Goal: Task Accomplishment & Management: Use online tool/utility

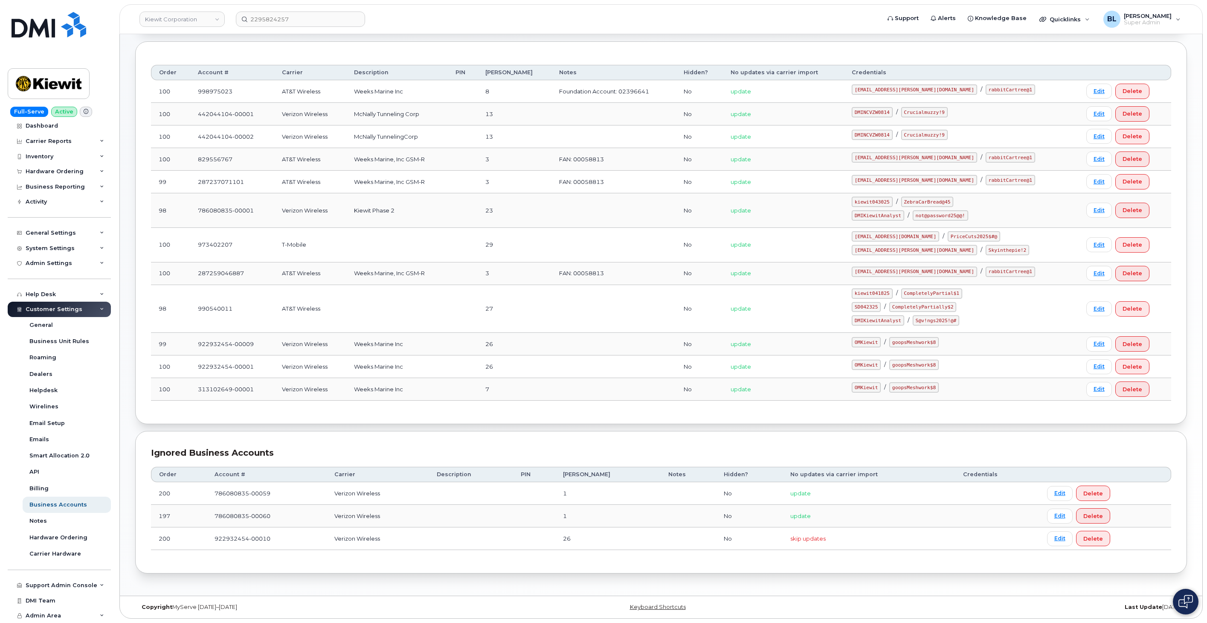
scroll to position [19, 0]
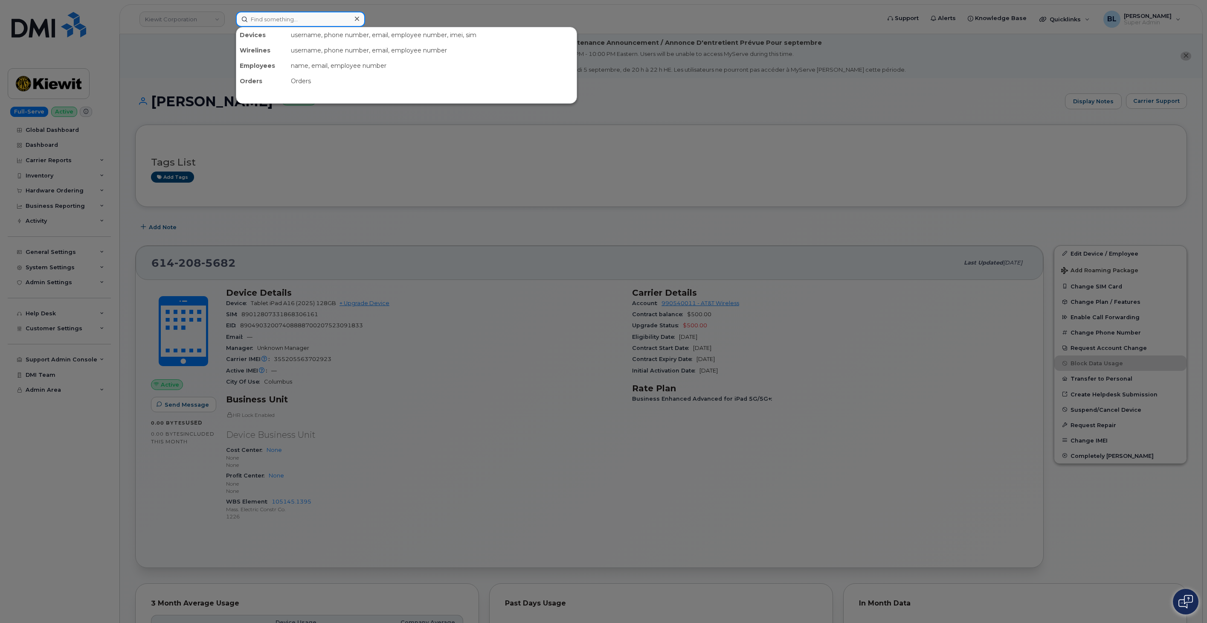
click at [303, 20] on input at bounding box center [300, 19] width 129 height 15
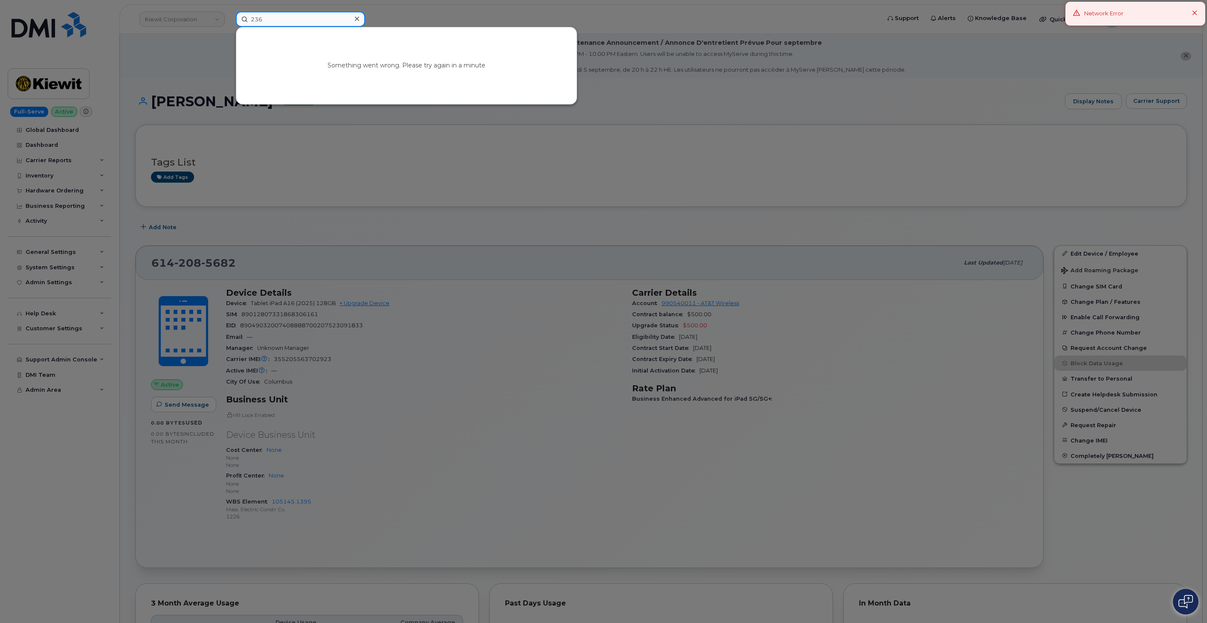
type input "236"
click at [569, 244] on div at bounding box center [603, 311] width 1207 height 623
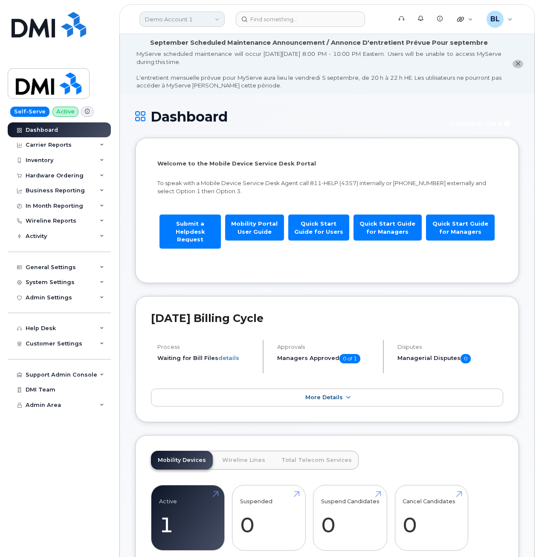
click at [179, 15] on link "Demo Account 1" at bounding box center [181, 19] width 85 height 15
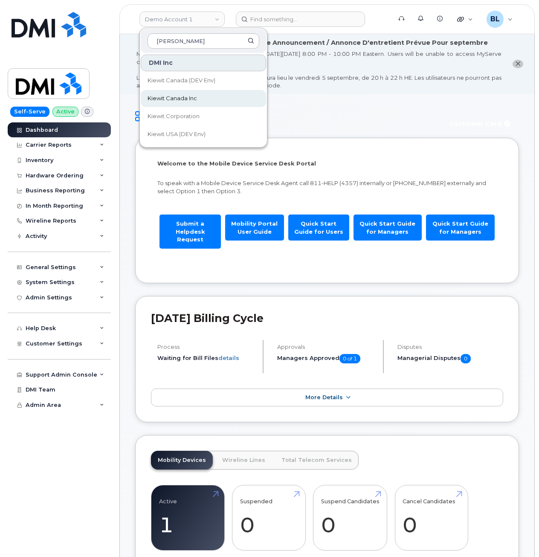
type input "kiewit"
click at [167, 98] on span "Kiewit Canada Inc" at bounding box center [172, 98] width 49 height 9
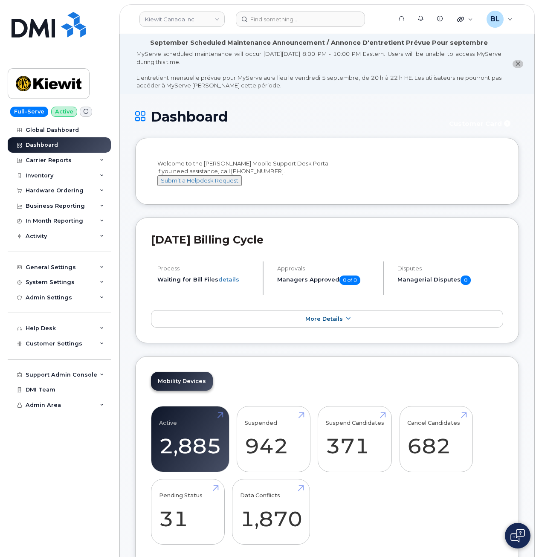
drag, startPoint x: 171, startPoint y: 345, endPoint x: 436, endPoint y: 203, distance: 301.5
click at [436, 203] on li "Welcome to the Kiewit Mobile Support Desk Portal If you need assistance, call 8…" at bounding box center [327, 171] width 384 height 67
click at [51, 158] on div "Carrier Reports" at bounding box center [49, 160] width 46 height 7
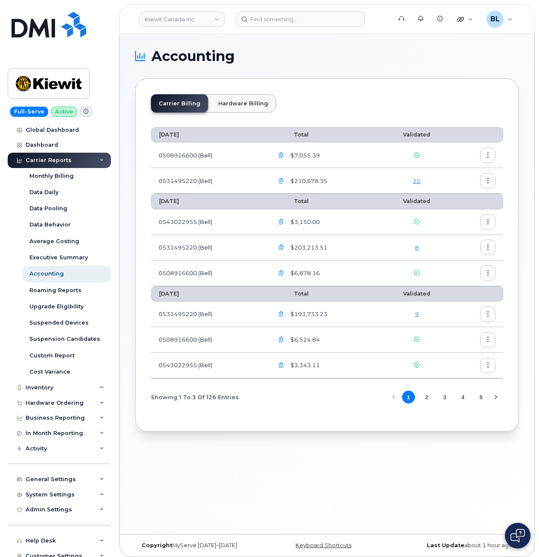
click at [498, 179] on td at bounding box center [477, 181] width 51 height 26
click at [493, 180] on button "button" at bounding box center [487, 180] width 15 height 15
click at [440, 214] on span "Download" at bounding box center [448, 216] width 33 height 8
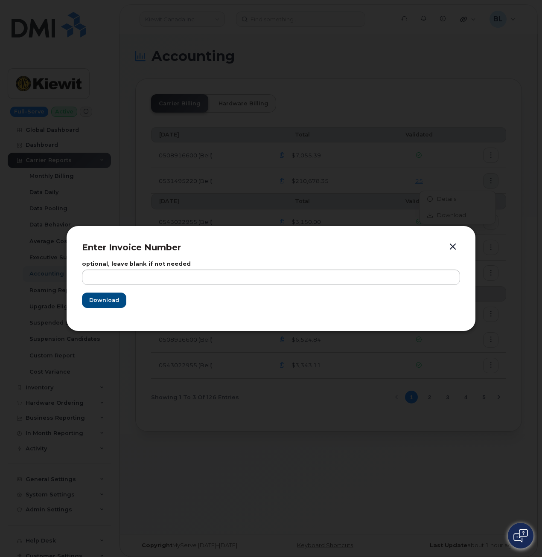
click at [455, 244] on button "button" at bounding box center [452, 247] width 13 height 12
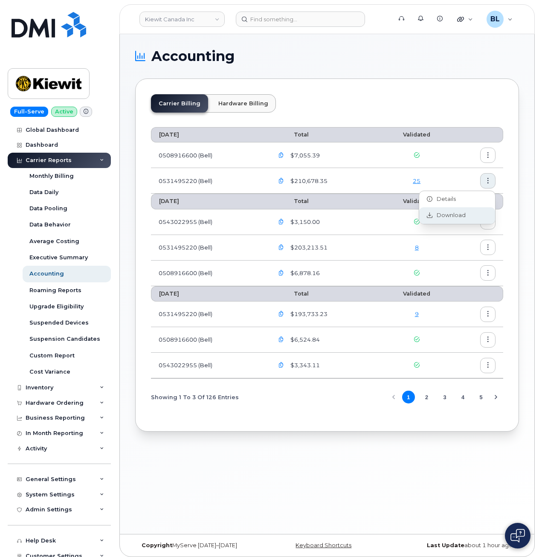
click at [444, 216] on span "Download" at bounding box center [448, 216] width 33 height 8
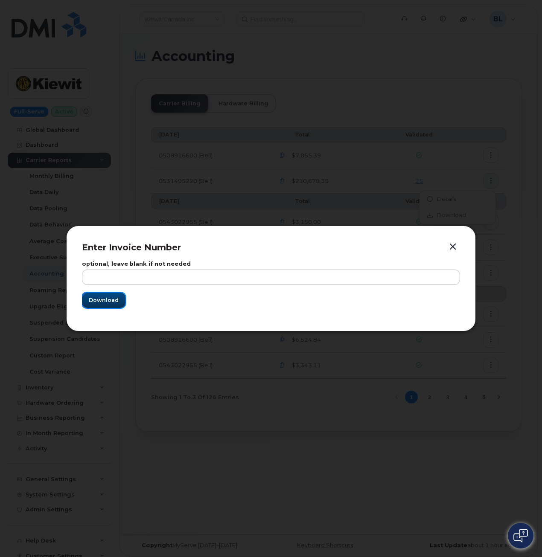
click at [113, 307] on button "Download" at bounding box center [104, 300] width 44 height 15
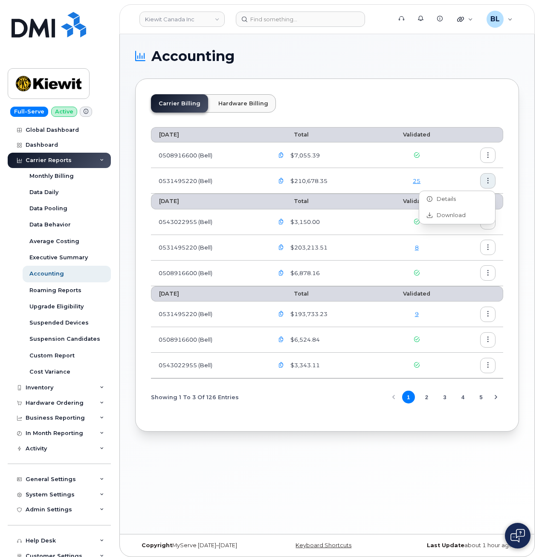
click at [419, 75] on section "Accounting Carrier Billing Hardware Billing August 2025 Total Validated 0508916…" at bounding box center [327, 240] width 384 height 382
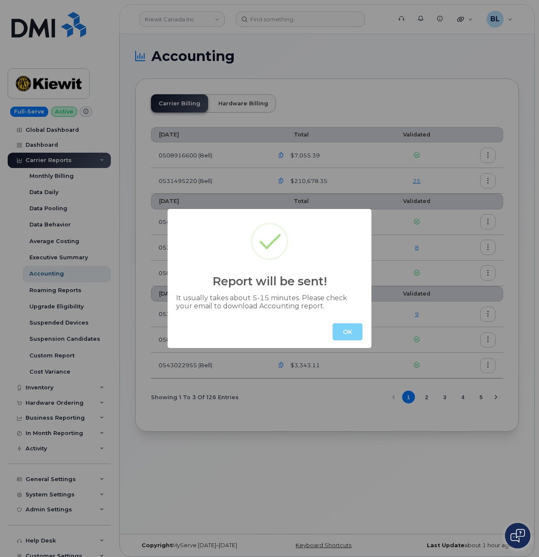
click at [350, 332] on button "OK" at bounding box center [348, 331] width 30 height 17
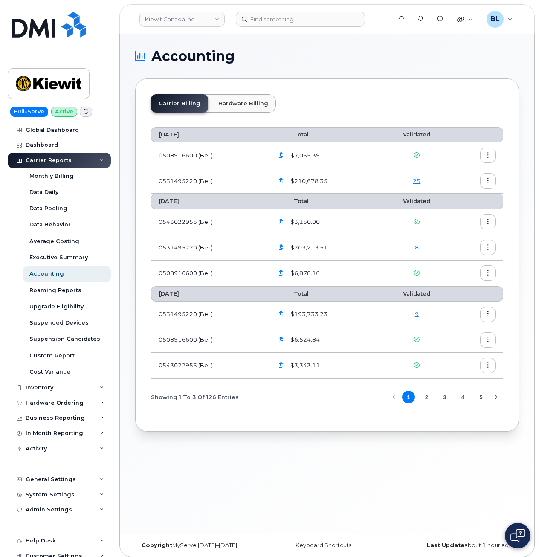
click at [276, 184] on button "button" at bounding box center [280, 180] width 15 height 15
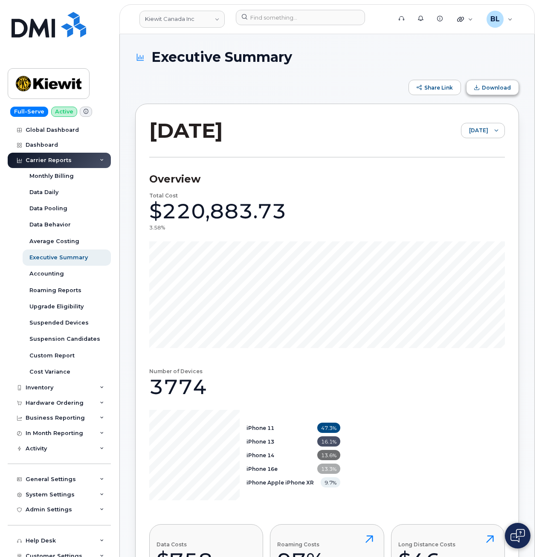
click at [487, 84] on span "Download" at bounding box center [496, 87] width 29 height 6
drag, startPoint x: 324, startPoint y: 193, endPoint x: 374, endPoint y: 154, distance: 63.5
click at [374, 152] on div "August 2025 August 2025" at bounding box center [327, 138] width 356 height 40
click at [282, 30] on header "Kiewit Canada Inc Support Alerts Knowledge Base Quicklinks Suspend / Cancel Dev…" at bounding box center [326, 19] width 415 height 30
click at [290, 24] on input at bounding box center [300, 17] width 129 height 15
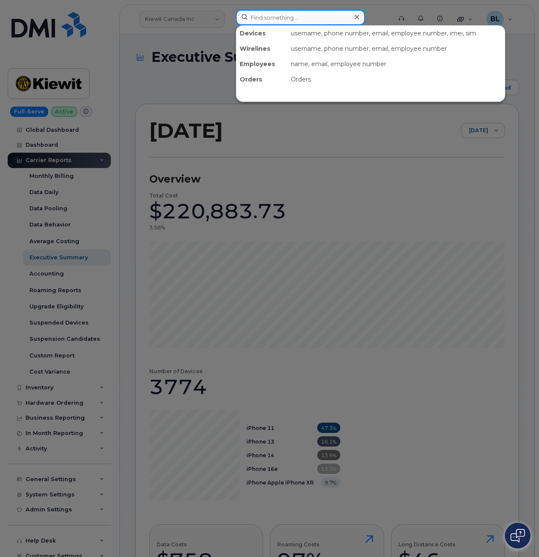
paste input "2363393348"
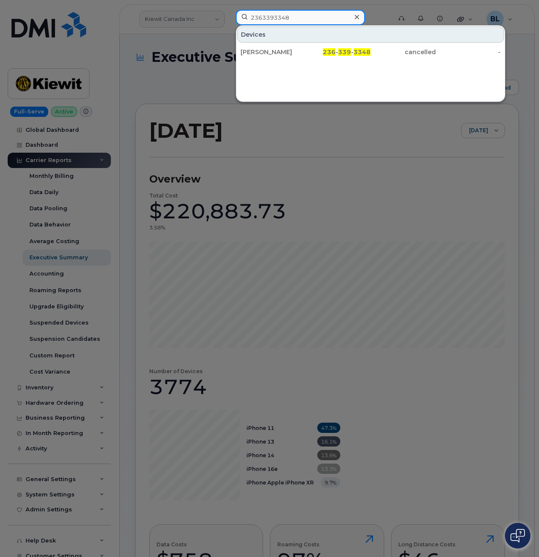
type input "2363393348"
drag, startPoint x: 391, startPoint y: 331, endPoint x: 373, endPoint y: 354, distance: 29.2
click at [391, 331] on div at bounding box center [269, 278] width 539 height 557
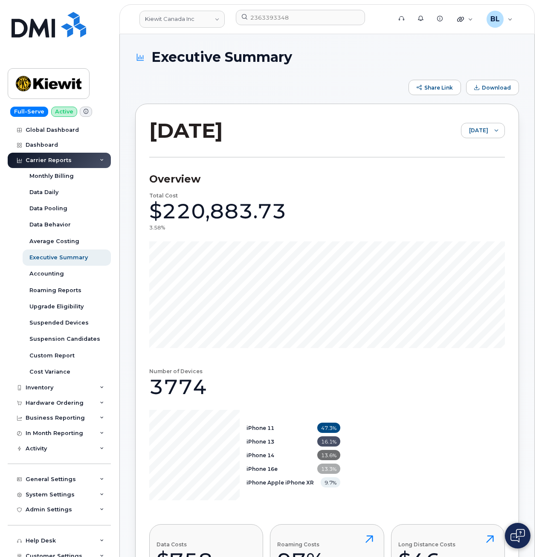
click at [463, 200] on div "Total Cost $220,883.73 3.58%" at bounding box center [327, 270] width 356 height 155
drag, startPoint x: 231, startPoint y: 67, endPoint x: 197, endPoint y: 37, distance: 45.3
click at [199, 12] on link "Kiewit Canada Inc" at bounding box center [181, 19] width 85 height 17
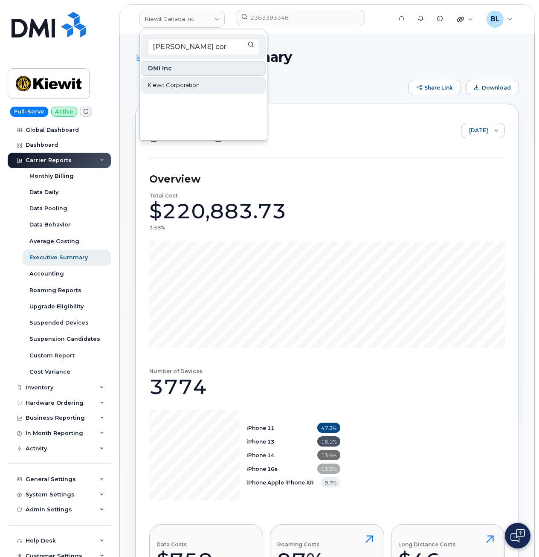
type input "kiewit cor"
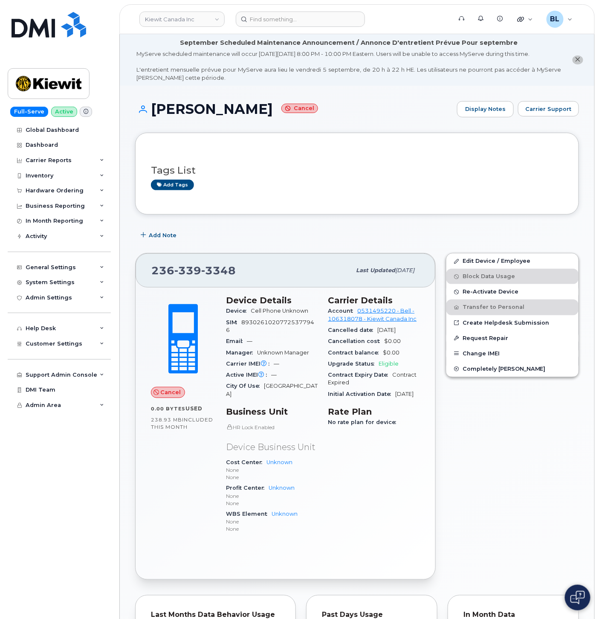
scroll to position [421, 0]
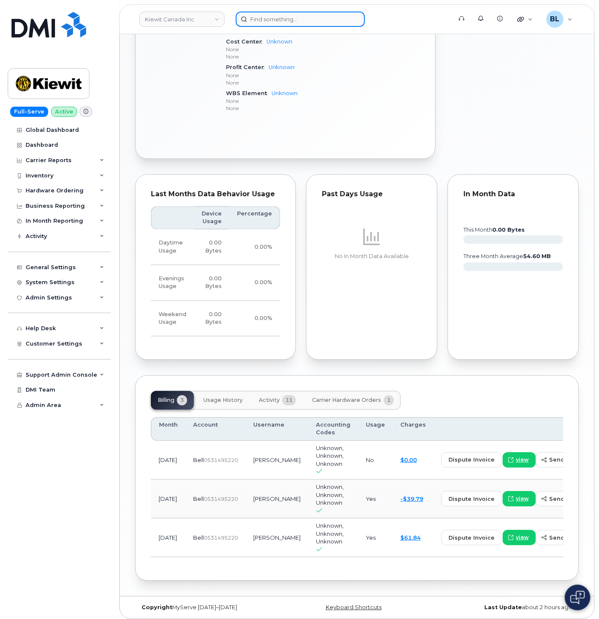
click at [292, 20] on input at bounding box center [300, 19] width 129 height 15
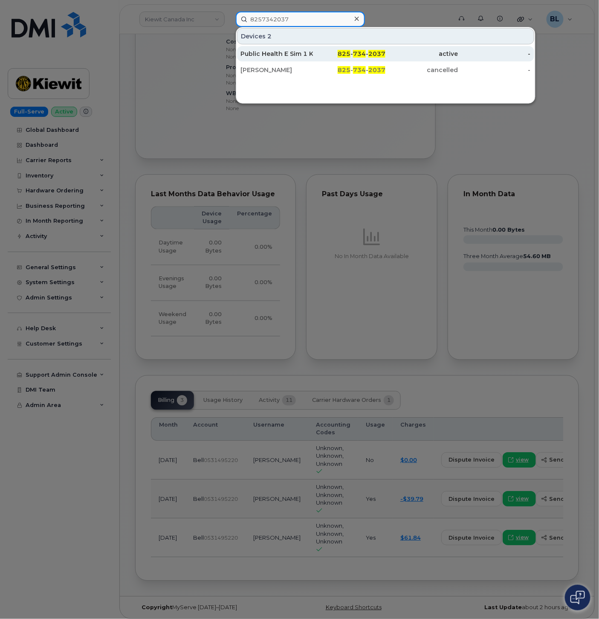
type input "8257342037"
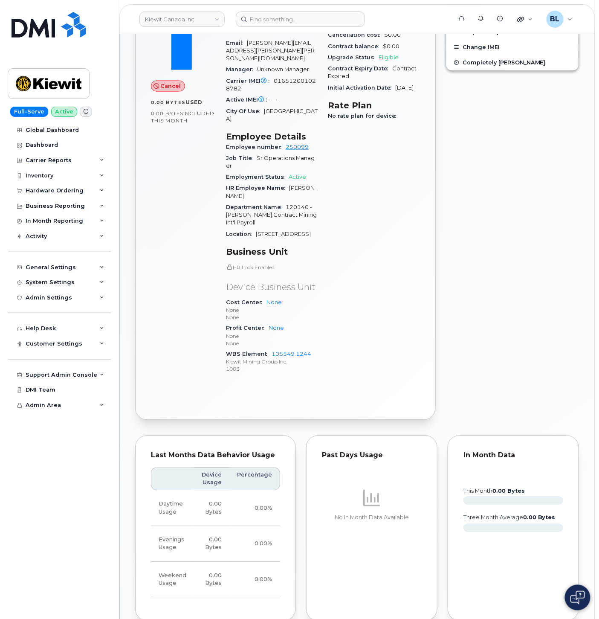
scroll to position [592, 0]
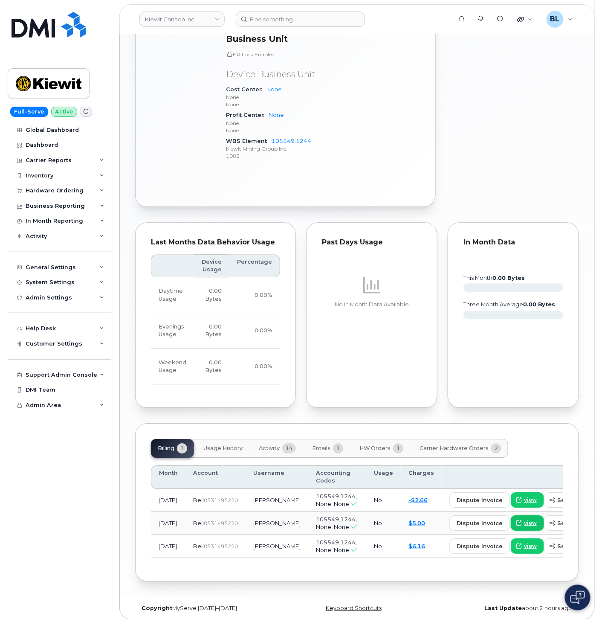
click at [524, 519] on span "view" at bounding box center [530, 523] width 13 height 8
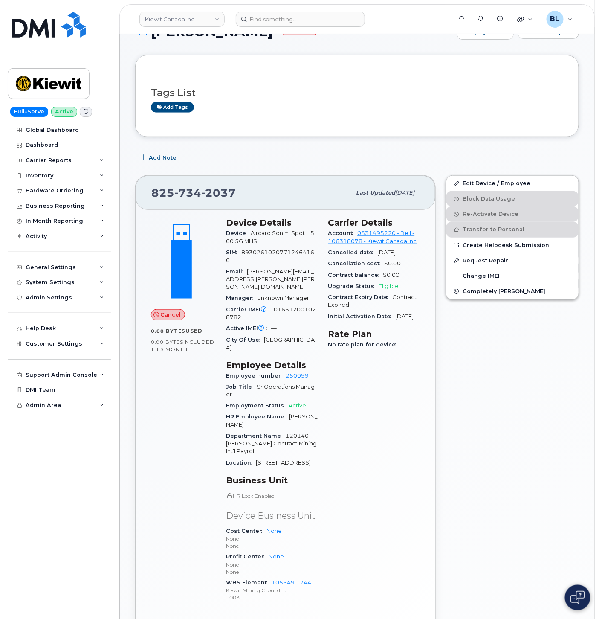
scroll to position [87, 0]
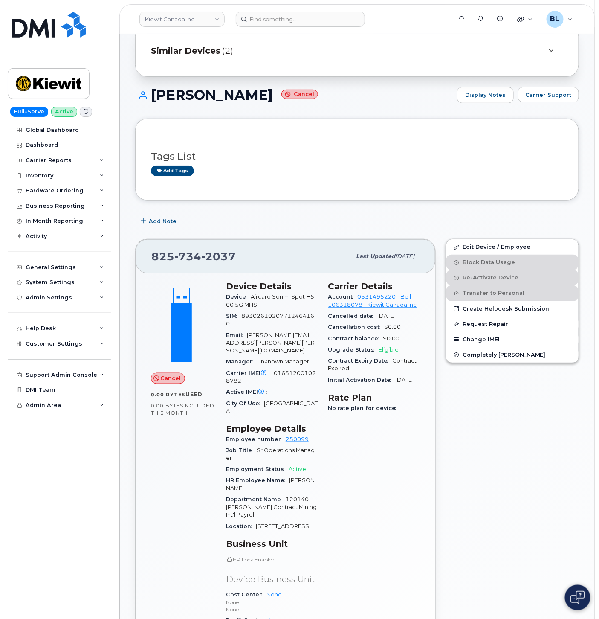
click at [194, 257] on span "734" at bounding box center [187, 256] width 27 height 13
copy span "825 734 2037"
drag, startPoint x: 334, startPoint y: 146, endPoint x: 330, endPoint y: 47, distance: 98.6
click at [334, 145] on div "Tags List Add tags" at bounding box center [357, 159] width 412 height 33
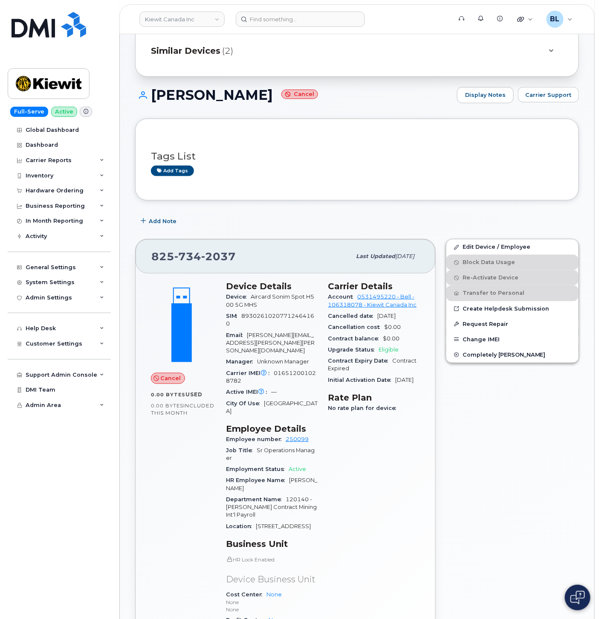
click at [325, 4] on div "Kiewit Canada Inc Support Alerts Knowledge Base Quicklinks Suspend / Cancel Dev…" at bounding box center [357, 19] width 476 height 30
click at [323, 17] on input at bounding box center [300, 19] width 129 height 15
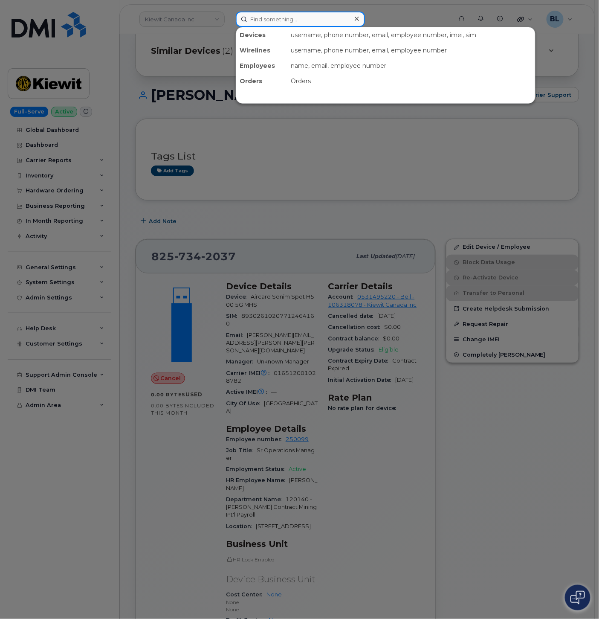
paste input "2363394832"
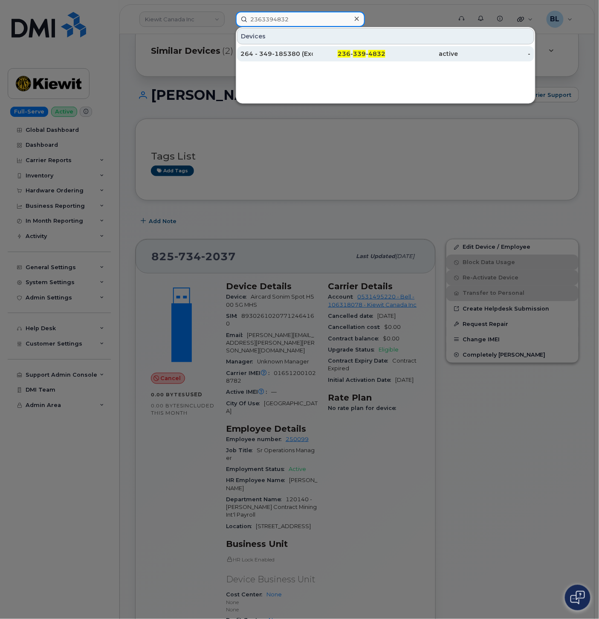
type input "2363394832"
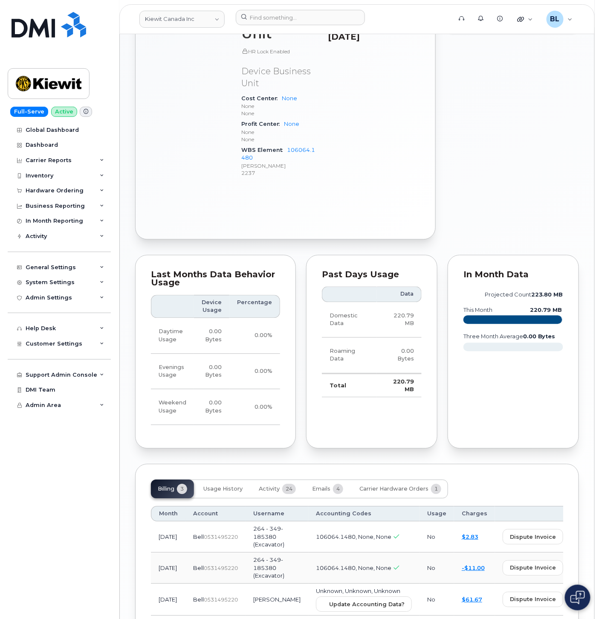
scroll to position [546, 0]
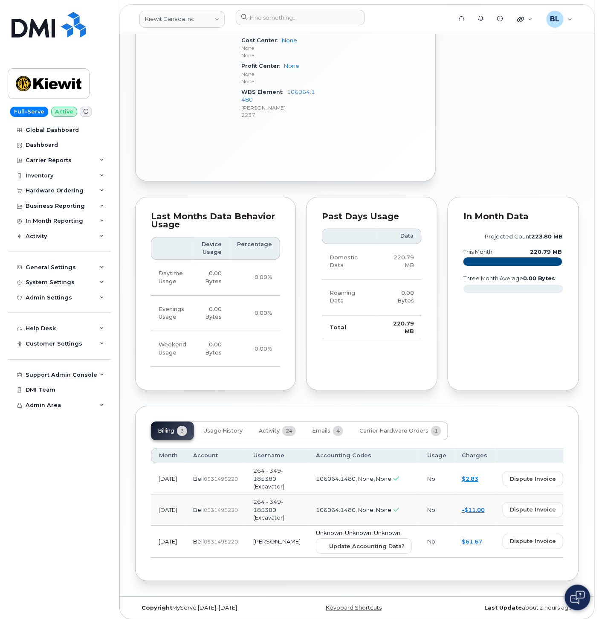
click at [578, 506] on span "view" at bounding box center [584, 510] width 13 height 8
click at [291, 26] on div at bounding box center [341, 19] width 224 height 19
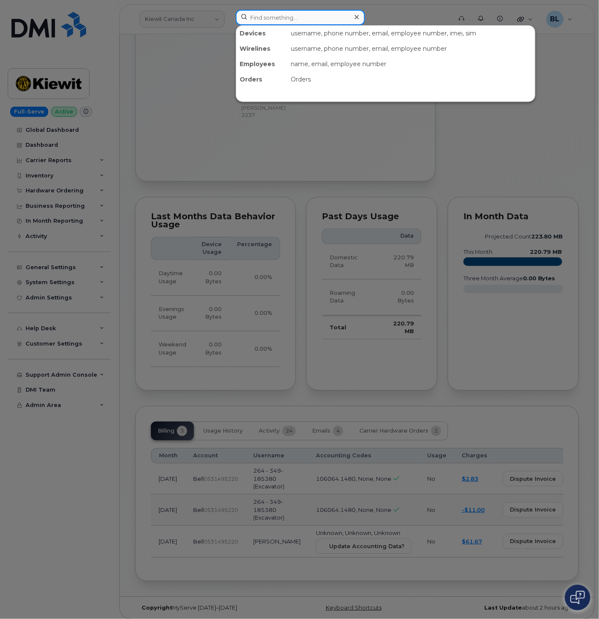
click at [305, 15] on input at bounding box center [300, 17] width 129 height 15
paste input "2363393257"
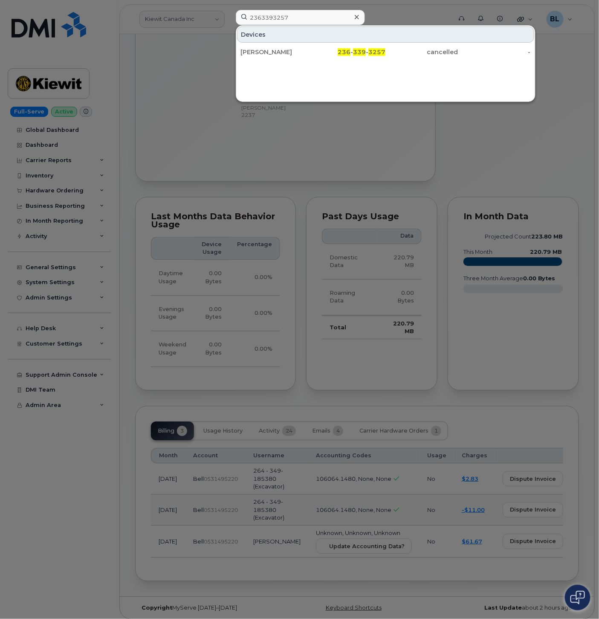
click at [382, 174] on div at bounding box center [299, 309] width 599 height 619
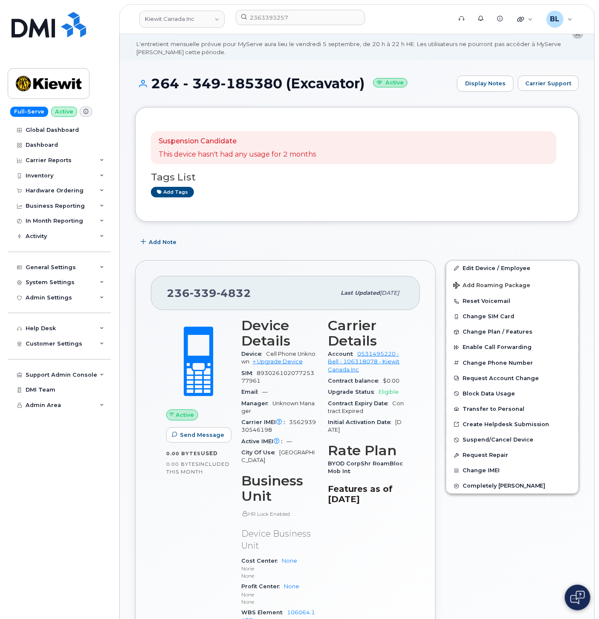
scroll to position [0, 0]
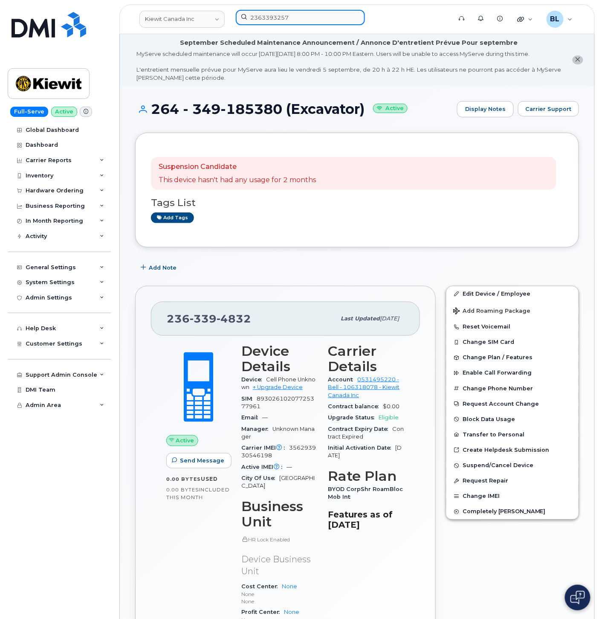
click at [306, 22] on input "2363393257" at bounding box center [300, 17] width 129 height 15
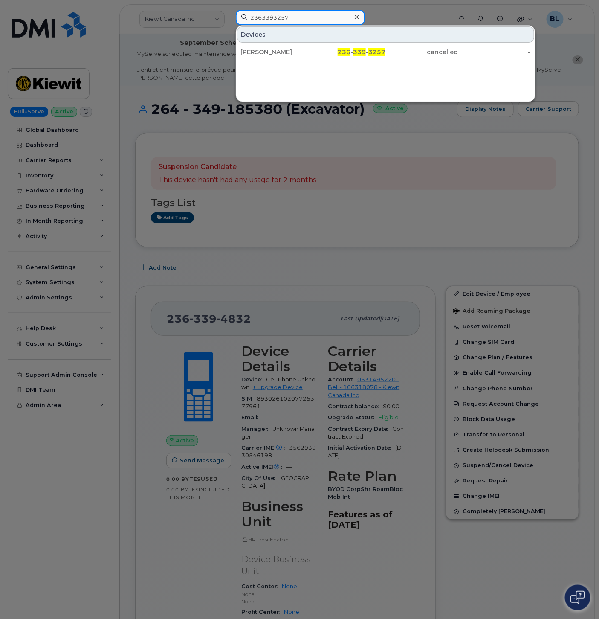
click at [307, 22] on input "2363393257" at bounding box center [300, 17] width 129 height 15
paste input "[PHONE_NUMBER]"
type input "[PHONE_NUMBER]"
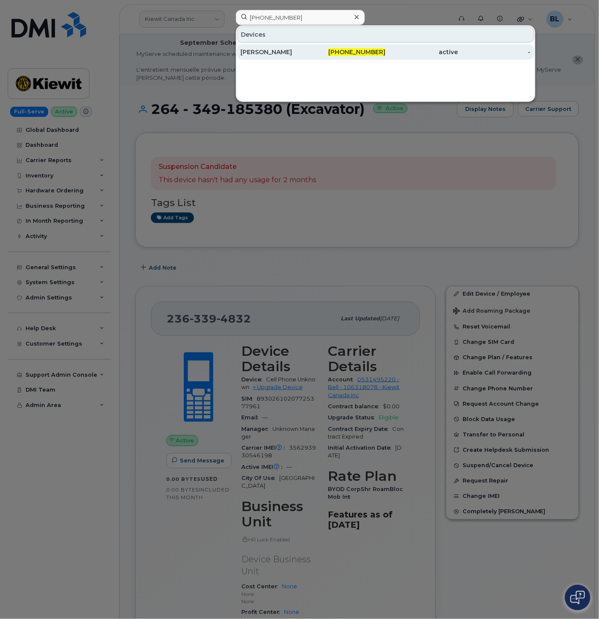
click at [352, 52] on span "[PHONE_NUMBER]" at bounding box center [356, 52] width 57 height 8
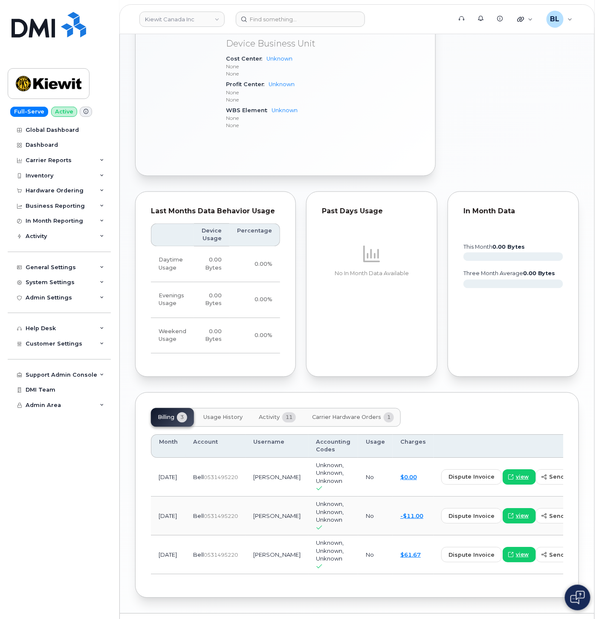
scroll to position [421, 0]
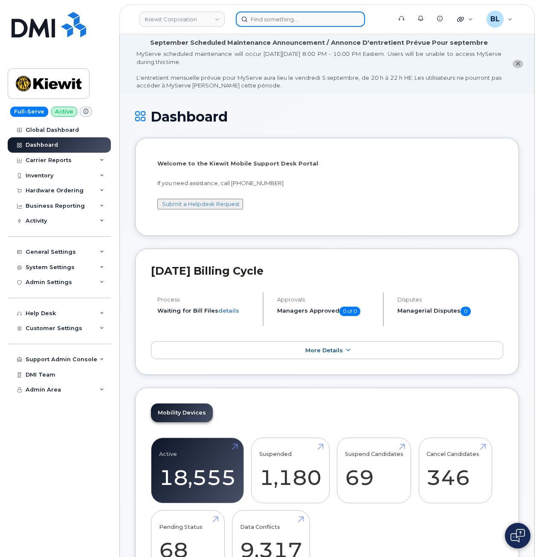
click at [299, 23] on input at bounding box center [300, 19] width 129 height 15
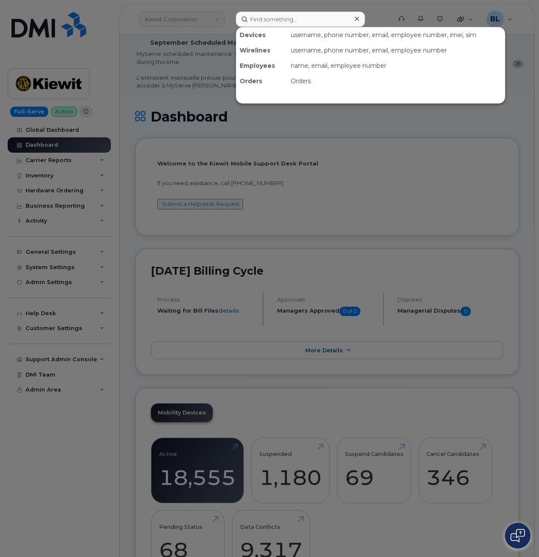
click at [325, 184] on div at bounding box center [269, 278] width 539 height 557
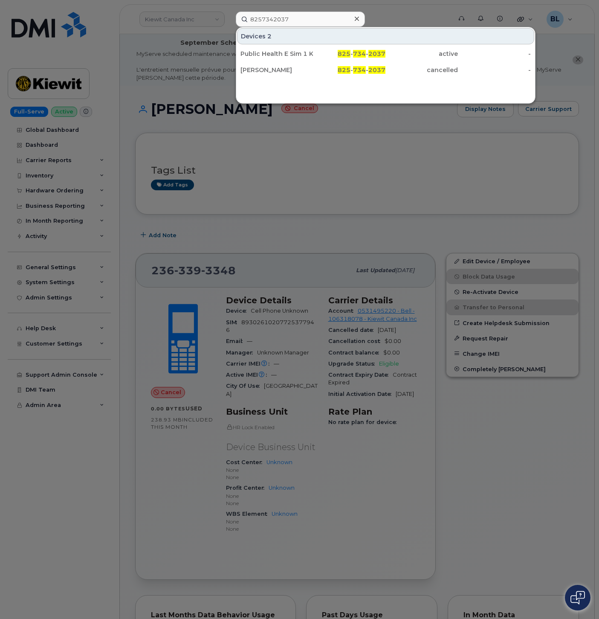
scroll to position [421, 0]
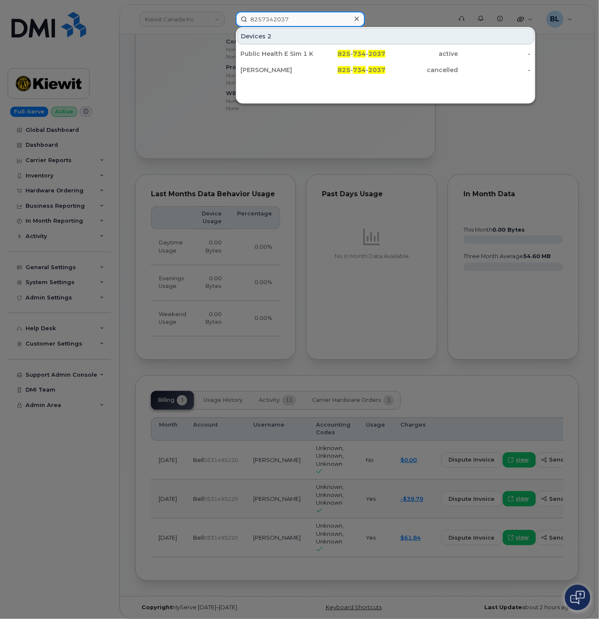
click at [317, 22] on input "8257342037" at bounding box center [300, 19] width 129 height 15
click at [318, 22] on input "8257342037" at bounding box center [300, 19] width 129 height 15
paste input "660-596-2261"
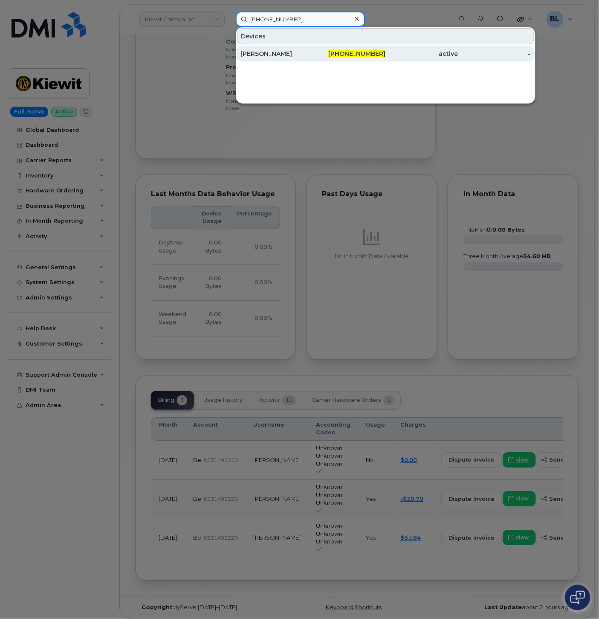
type input "660-596-2261"
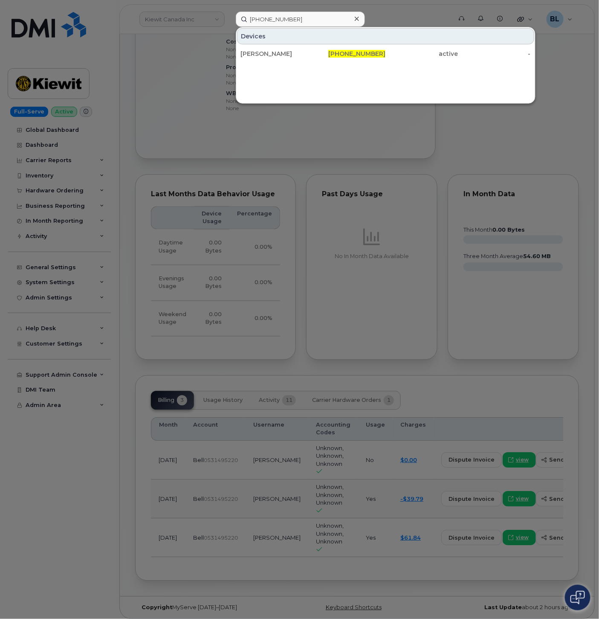
drag, startPoint x: 351, startPoint y: 57, endPoint x: 340, endPoint y: 67, distance: 14.8
click at [351, 57] on div "660-596-2261" at bounding box center [349, 53] width 73 height 9
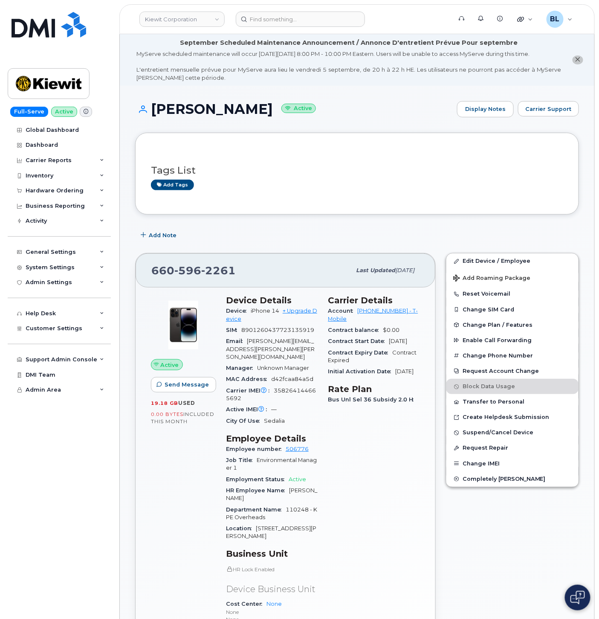
click at [373, 232] on div "Add Note" at bounding box center [357, 234] width 444 height 15
click at [304, 200] on div "Tags List Add tags" at bounding box center [357, 174] width 444 height 82
click at [73, 174] on div "Inventory" at bounding box center [59, 175] width 103 height 15
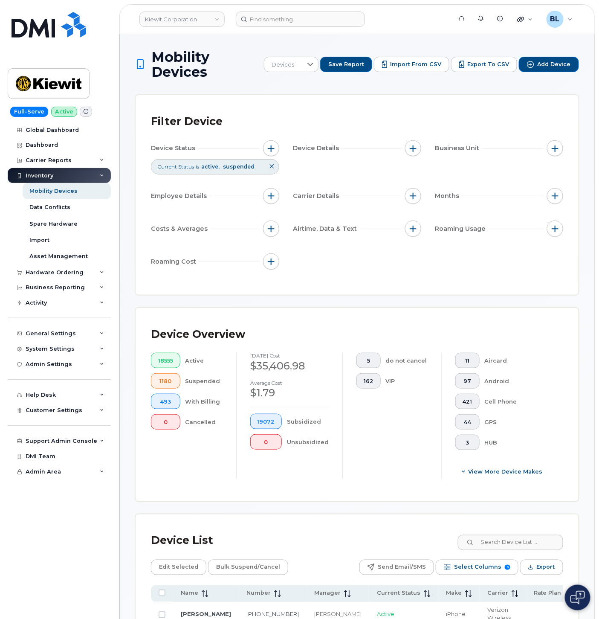
drag, startPoint x: 400, startPoint y: 299, endPoint x: 454, endPoint y: 111, distance: 195.3
click at [439, 61] on span "Import from CSV" at bounding box center [415, 65] width 51 height 8
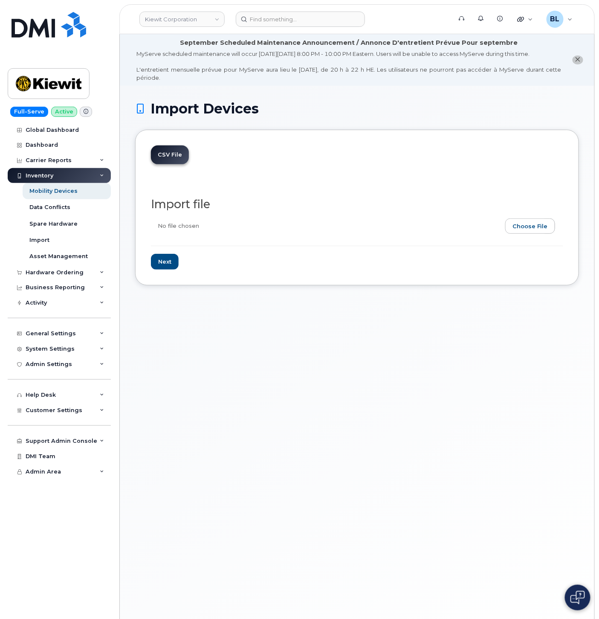
click at [532, 220] on input "file" at bounding box center [354, 228] width 406 height 20
type input "C:\fakepath\Book2.csv"
drag, startPoint x: 166, startPoint y: 263, endPoint x: 252, endPoint y: 258, distance: 85.9
click at [166, 263] on input "Next" at bounding box center [165, 262] width 28 height 16
type input "Loading..."
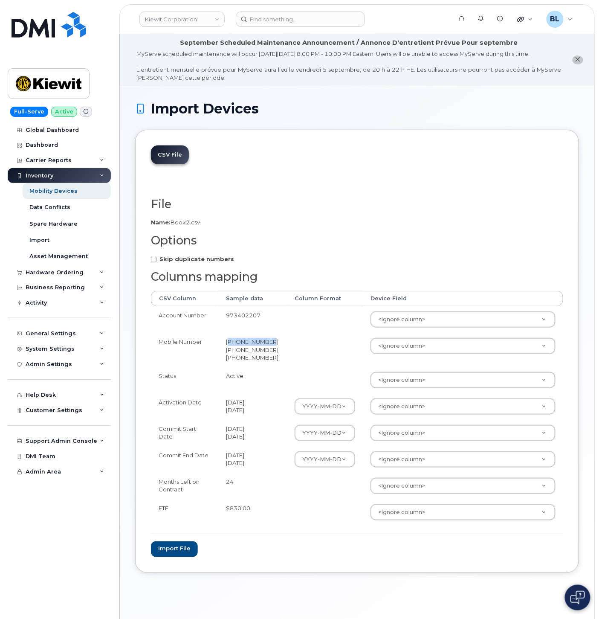
drag, startPoint x: 228, startPoint y: 340, endPoint x: 276, endPoint y: 343, distance: 47.8
click at [276, 343] on td "346-582-0157 402-713-4150 402-838-5669" at bounding box center [252, 350] width 69 height 34
copy td "346-582-0157"
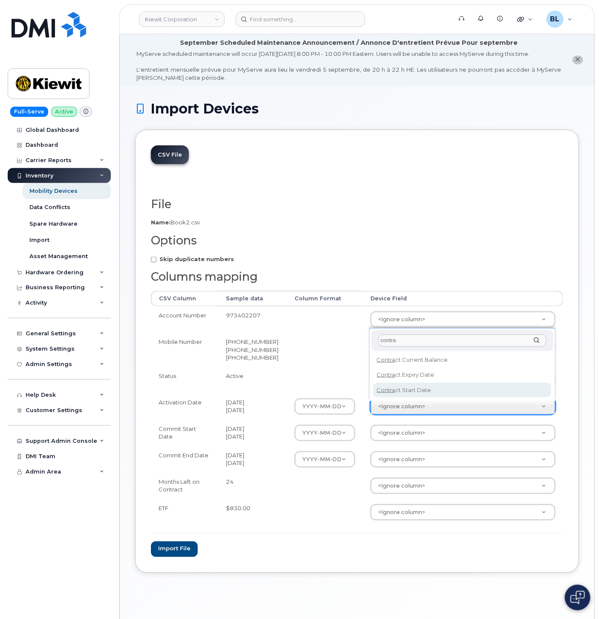
type input "contra"
select select "contract_start_date"
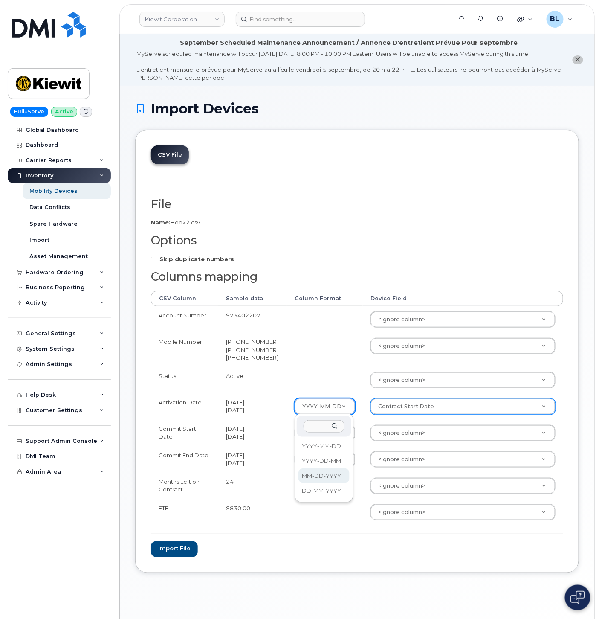
select select "%m-%d-%Y"
drag, startPoint x: 289, startPoint y: 212, endPoint x: 306, endPoint y: 202, distance: 19.7
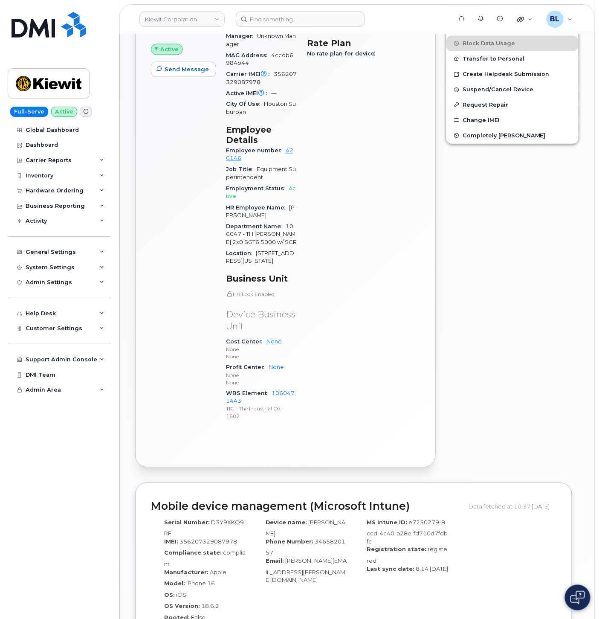
scroll to position [253, 0]
